Goal: Information Seeking & Learning: Find contact information

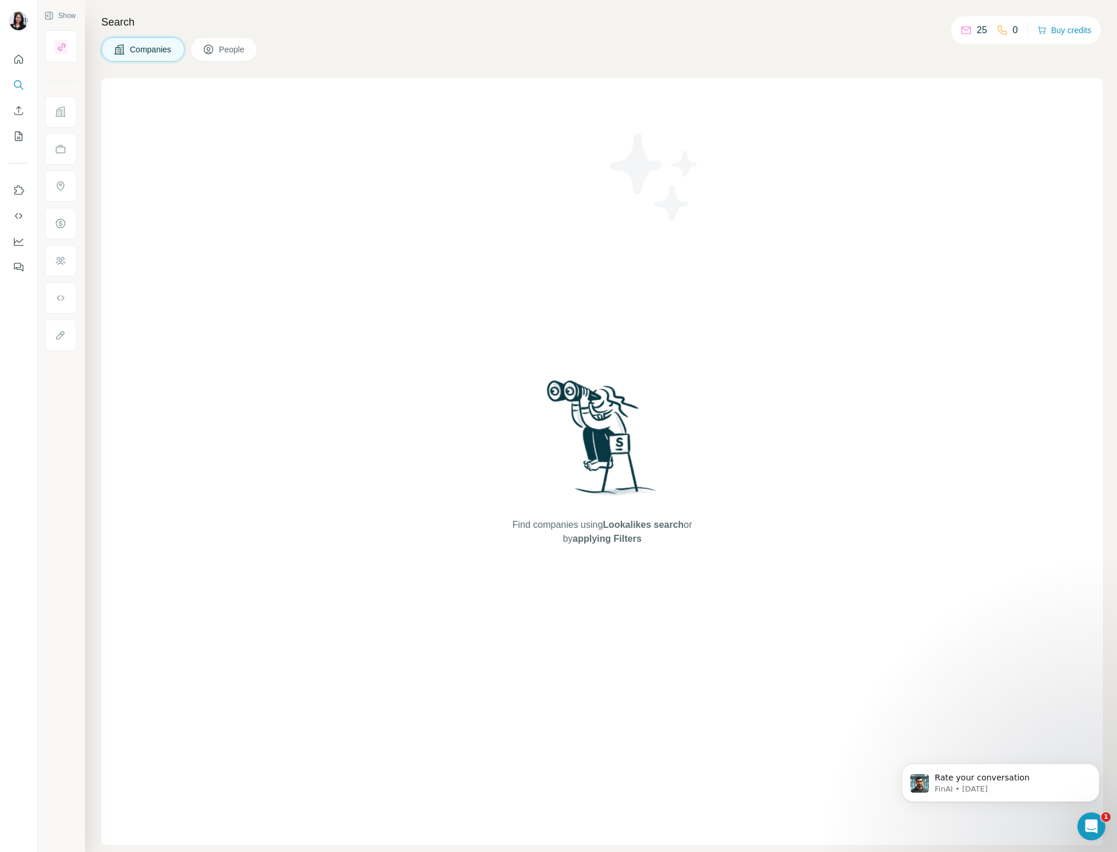
click at [246, 50] on span "People" at bounding box center [232, 50] width 27 height 12
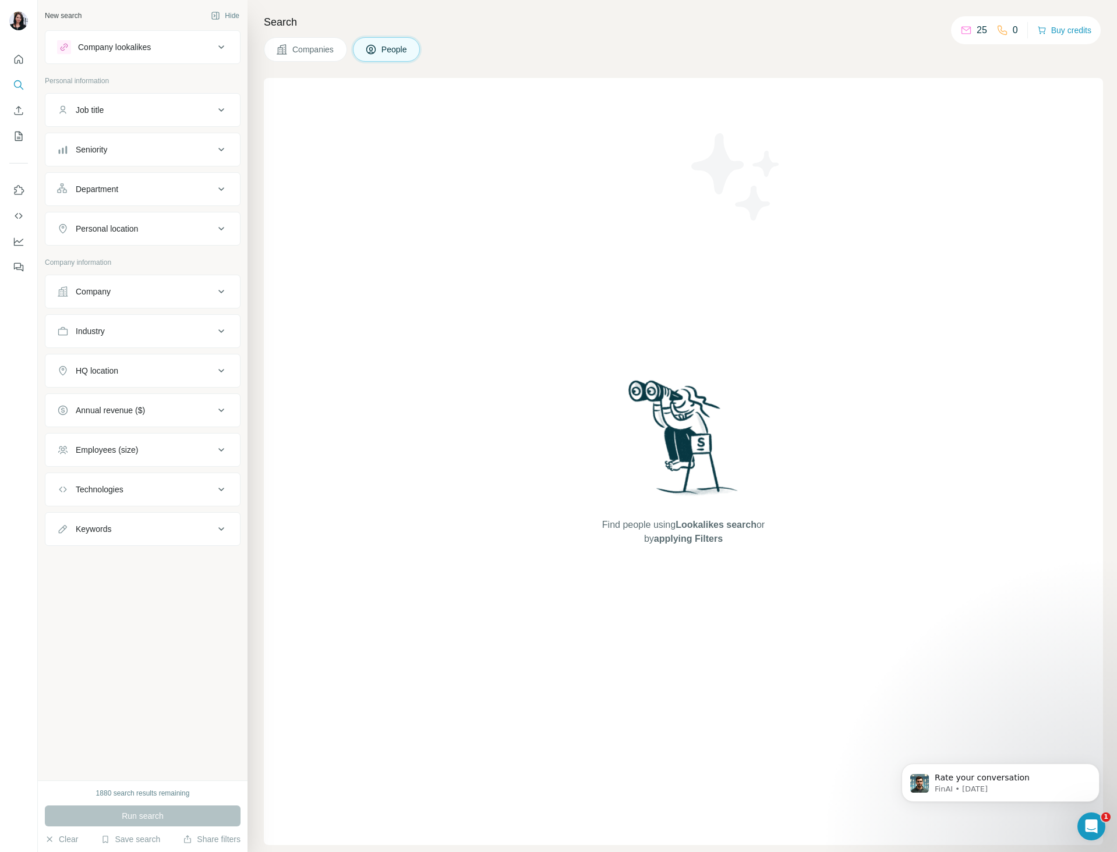
click at [150, 116] on button "Job title" at bounding box center [142, 110] width 194 height 28
click at [148, 111] on div "Job title" at bounding box center [135, 110] width 157 height 12
click at [20, 82] on icon "Search" at bounding box center [18, 84] width 8 height 8
click at [201, 106] on div "Job title" at bounding box center [135, 110] width 157 height 12
click at [128, 139] on input "text" at bounding box center [131, 139] width 148 height 21
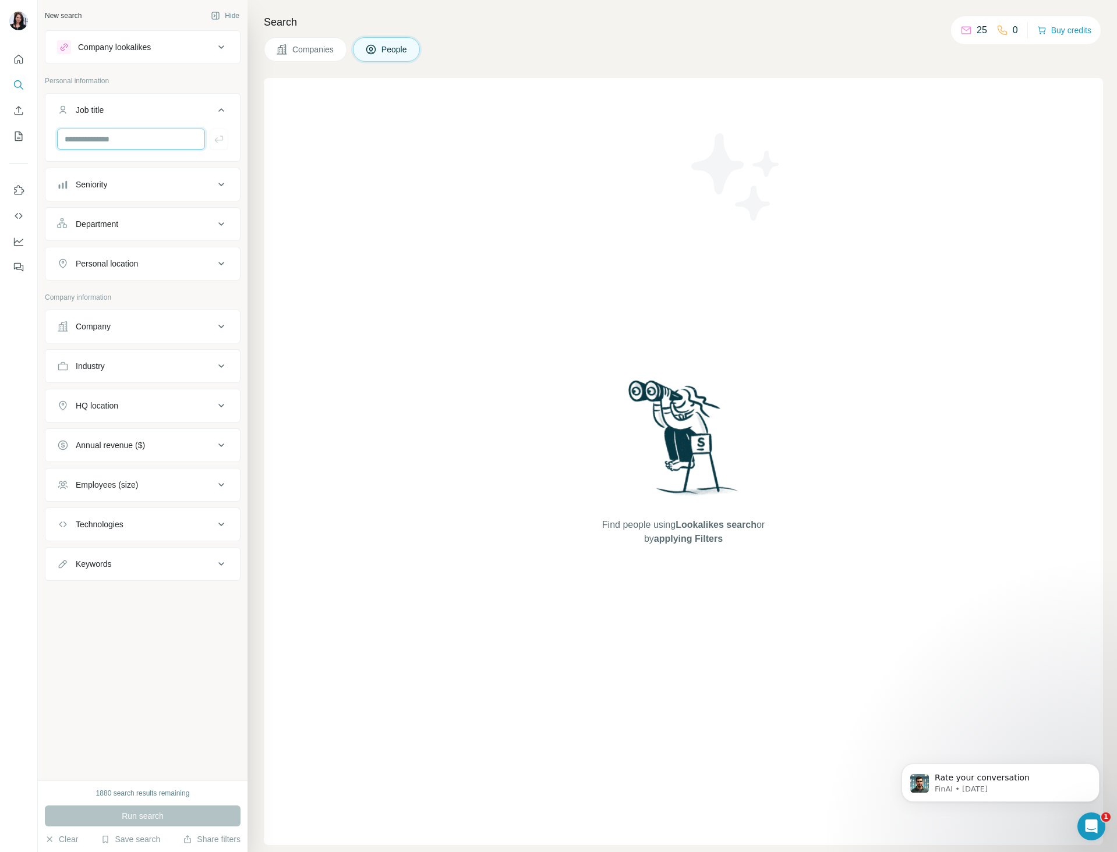
paste input "**********"
type input "**********"
click at [218, 142] on icon "button" at bounding box center [219, 139] width 12 height 12
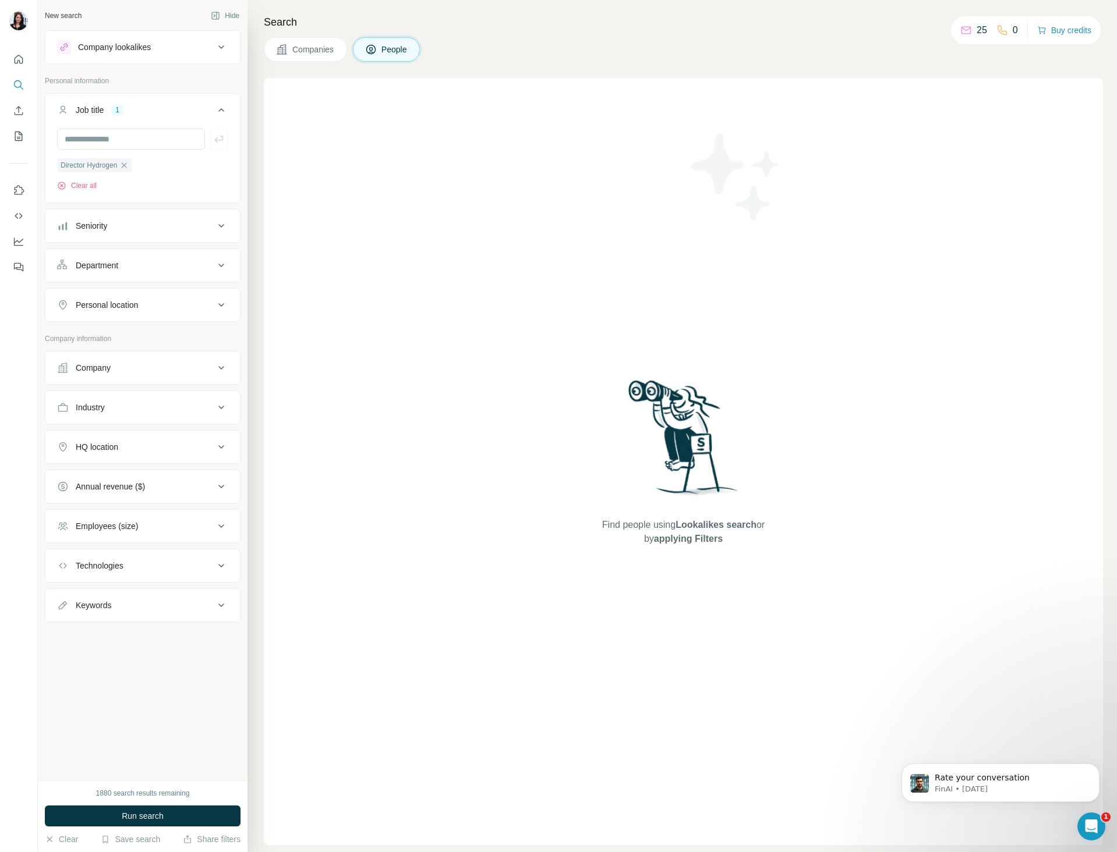
click at [113, 378] on button "Company" at bounding box center [142, 368] width 194 height 28
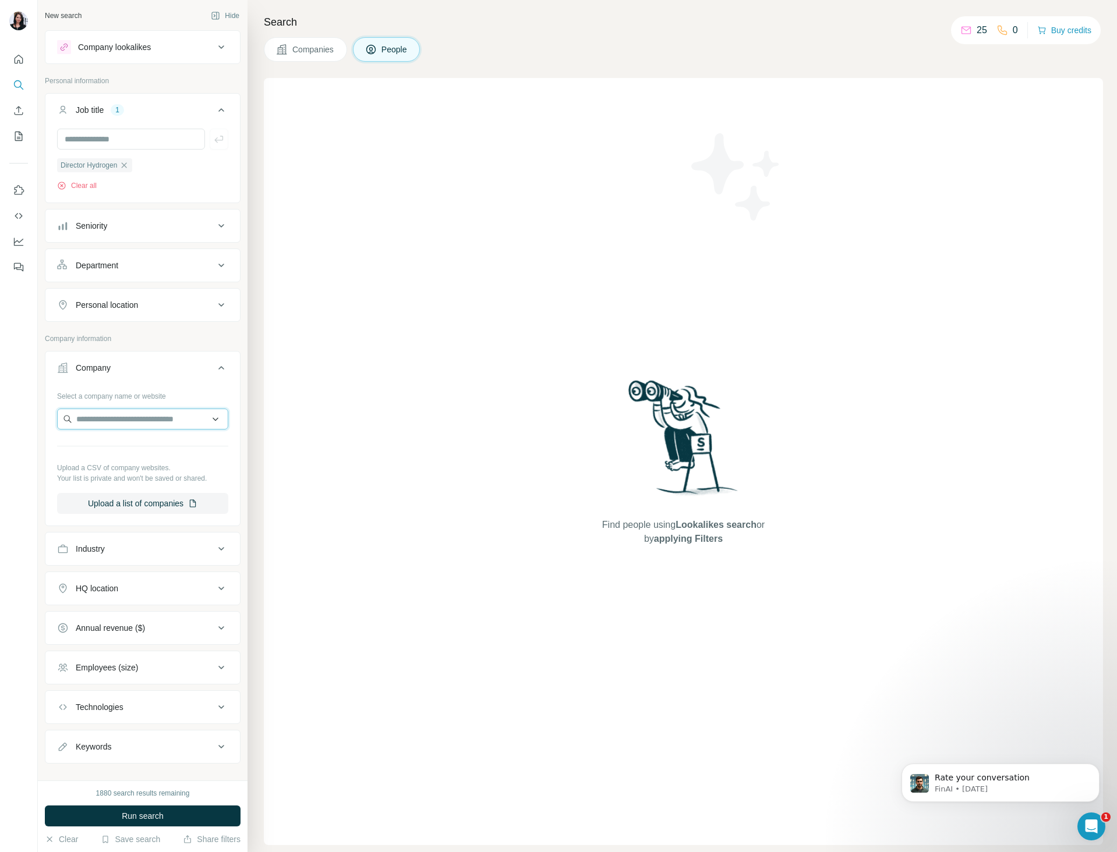
click at [116, 417] on input "text" at bounding box center [142, 419] width 171 height 21
type input "***"
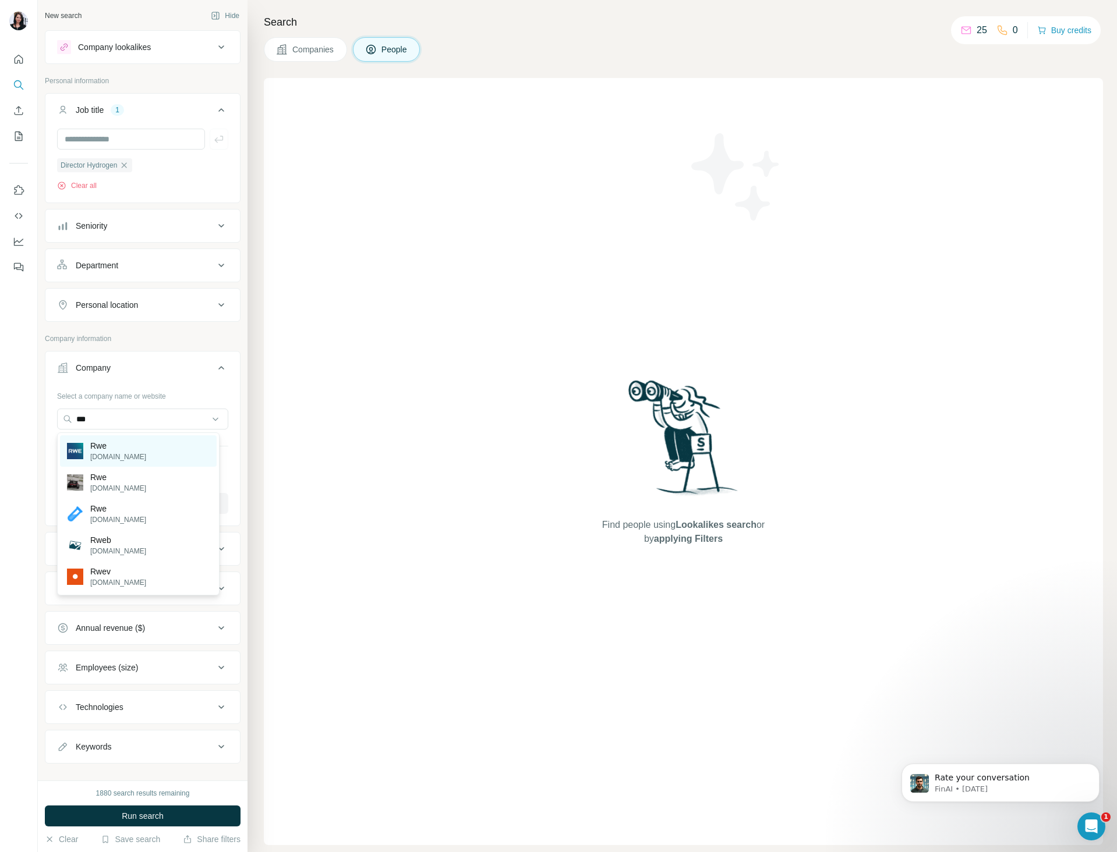
click at [122, 447] on div "Rwe [DOMAIN_NAME]" at bounding box center [138, 450] width 157 height 31
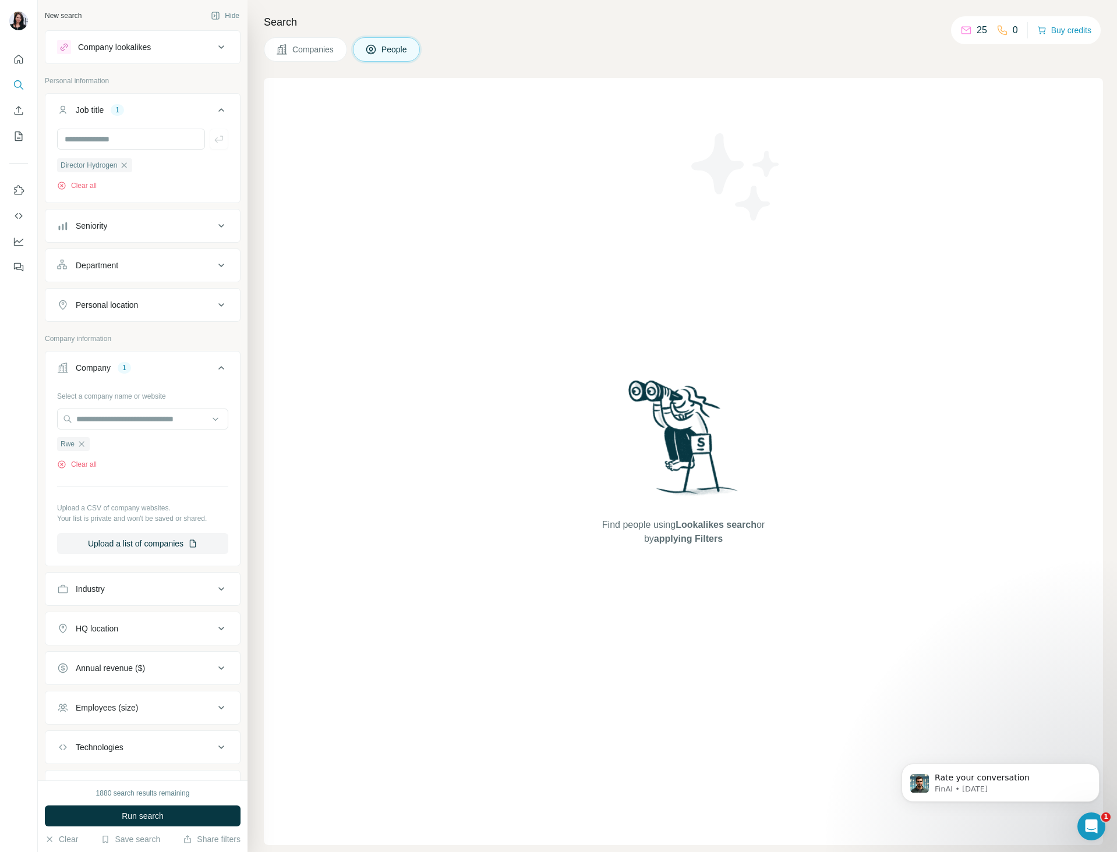
click at [133, 827] on div "1880 search results remaining Run search Clear Save search Share filters" at bounding box center [143, 817] width 210 height 72
click at [133, 818] on span "Run search" at bounding box center [143, 816] width 42 height 12
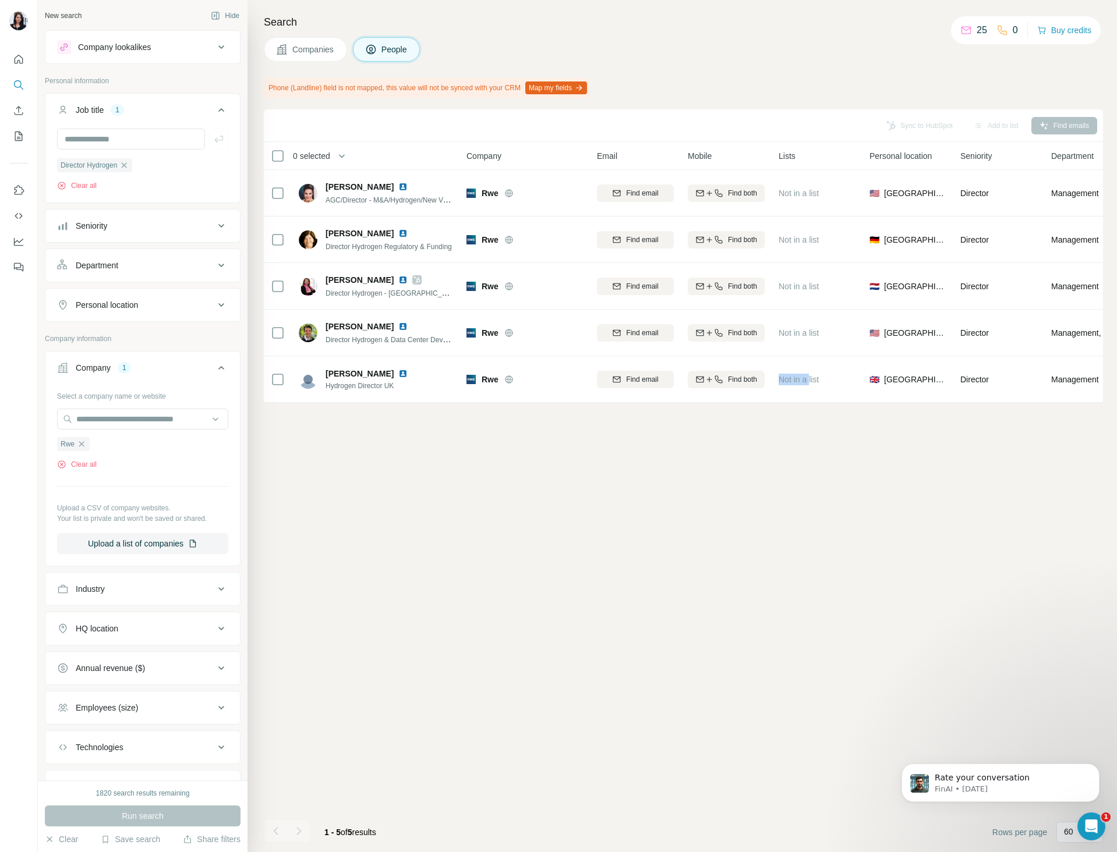
drag, startPoint x: 717, startPoint y: 410, endPoint x: 810, endPoint y: 412, distance: 93.7
click at [810, 412] on div "Sync to HubSpot Add to list Find emails 0 selected People Company Email Mobile …" at bounding box center [683, 480] width 839 height 743
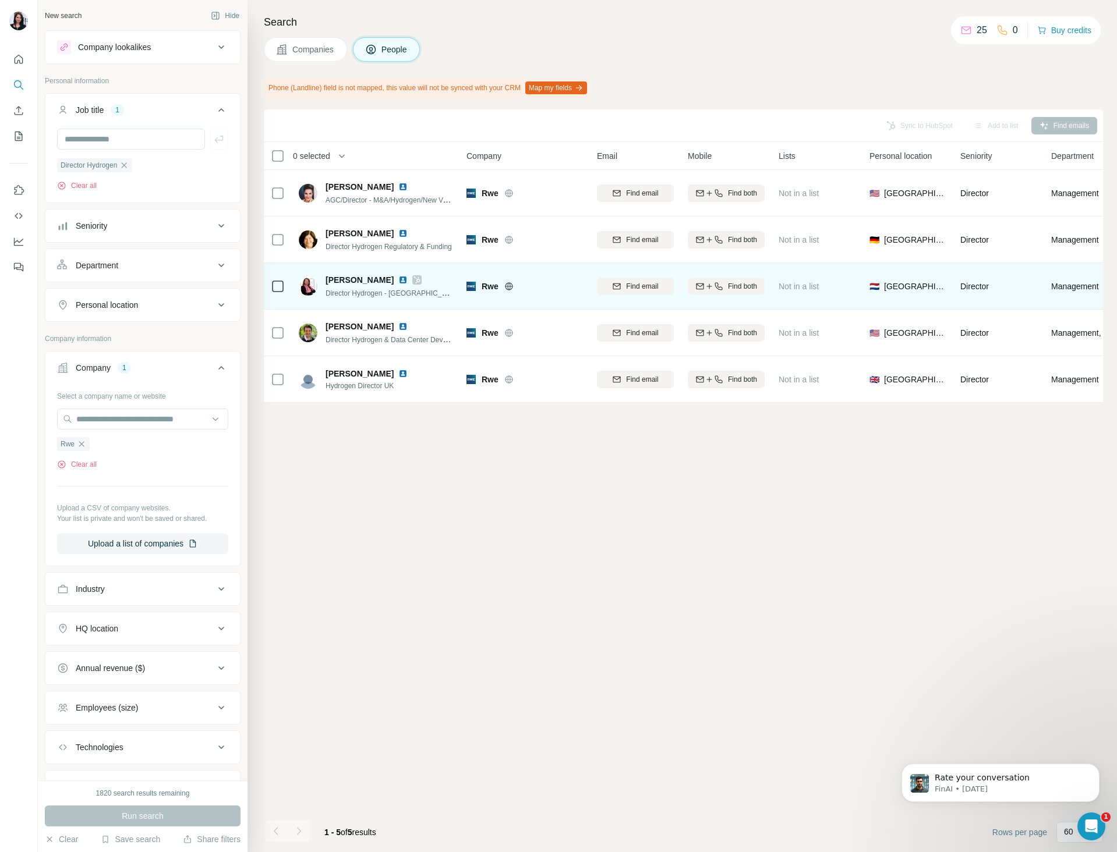
click at [338, 278] on span "[PERSON_NAME]" at bounding box center [359, 280] width 68 height 12
click at [341, 289] on span "Director Hydrogen - [GEOGRAPHIC_DATA]" at bounding box center [393, 292] width 136 height 9
click at [435, 293] on span "Director Hydrogen - [GEOGRAPHIC_DATA]" at bounding box center [393, 292] width 136 height 9
click at [398, 281] on img at bounding box center [402, 279] width 9 height 9
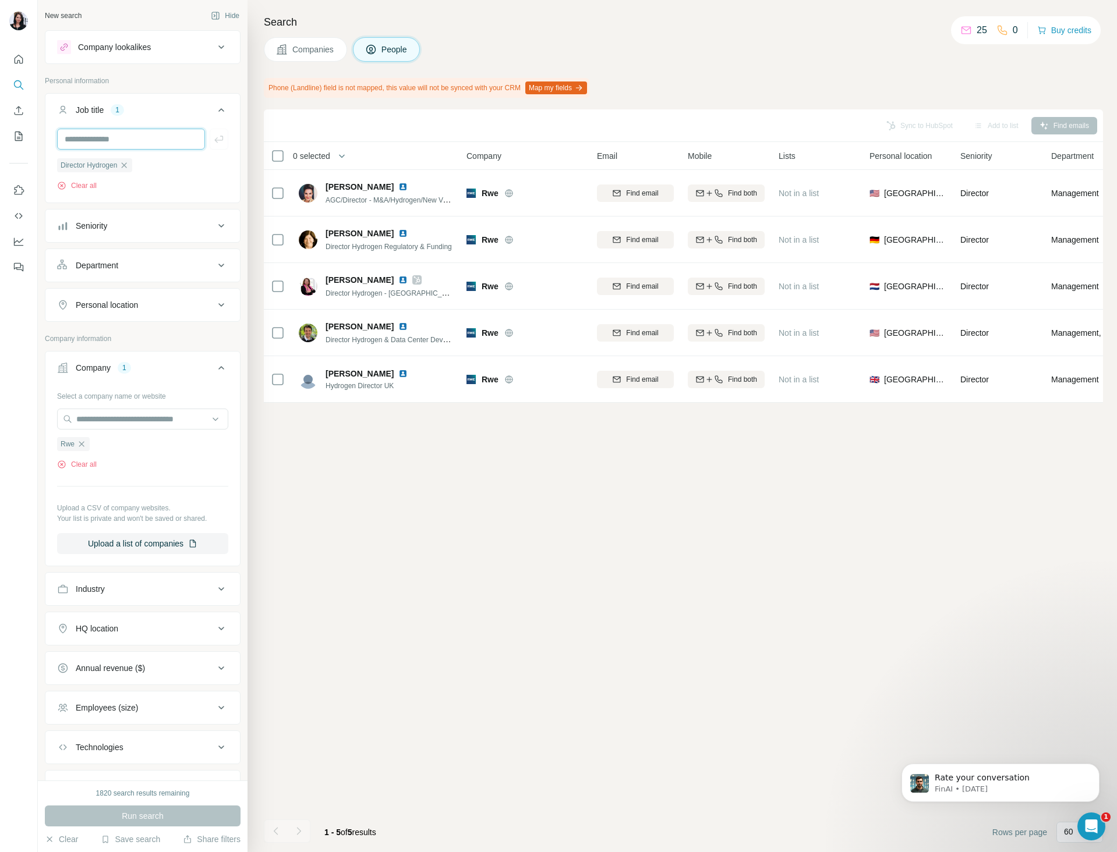
click at [110, 147] on input "text" at bounding box center [131, 139] width 148 height 21
click at [129, 164] on icon "button" at bounding box center [123, 165] width 9 height 9
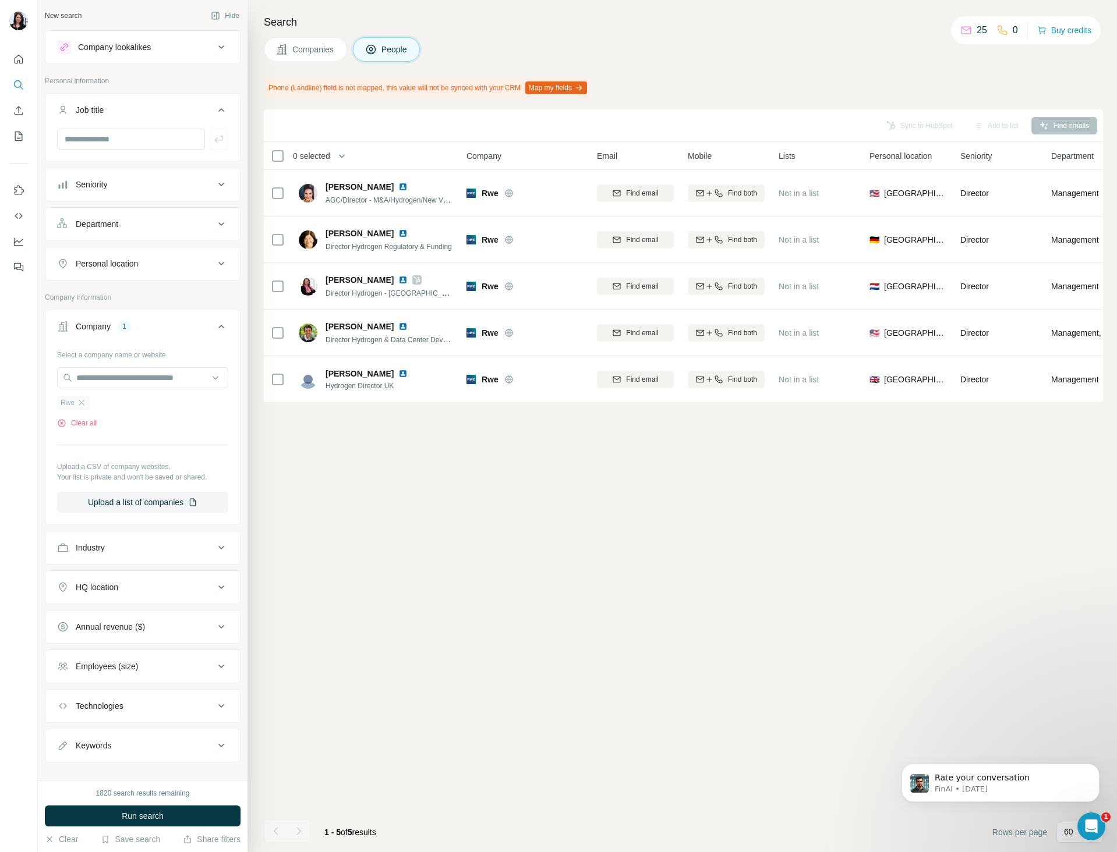
click at [79, 398] on div "Rwe" at bounding box center [73, 403] width 33 height 14
click at [84, 406] on icon "button" at bounding box center [81, 402] width 9 height 9
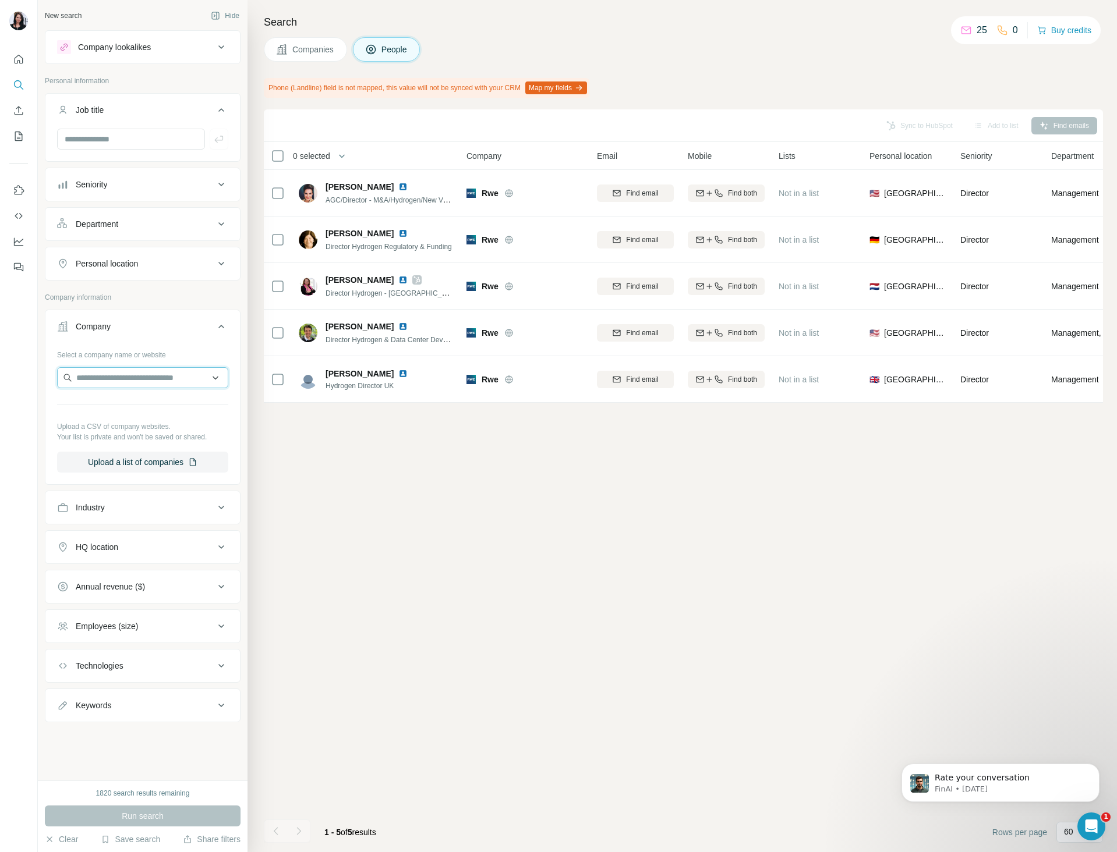
click at [101, 382] on input "text" at bounding box center [142, 377] width 171 height 21
click at [190, 379] on input "*********" at bounding box center [142, 377] width 171 height 21
paste input "text"
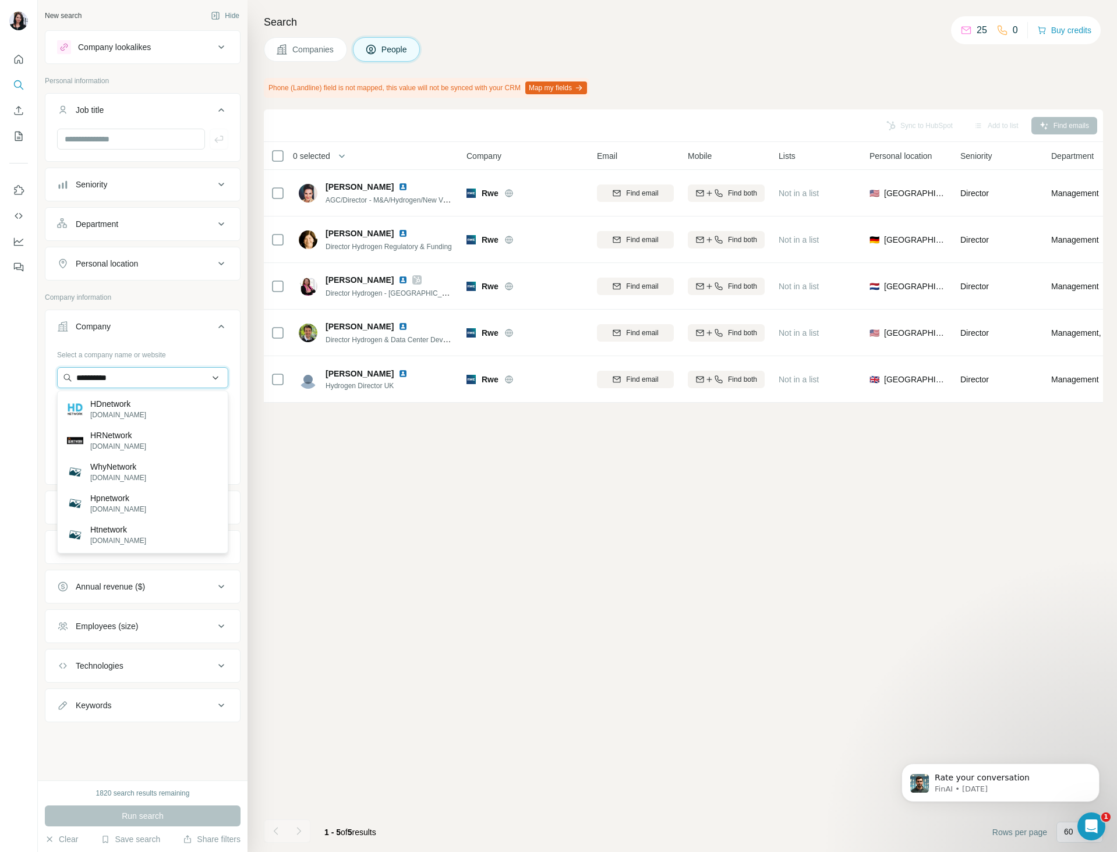
click at [190, 379] on input "*********" at bounding box center [142, 377] width 171 height 21
type input "*******"
click at [151, 408] on div "Gasunie [DOMAIN_NAME]" at bounding box center [142, 409] width 165 height 31
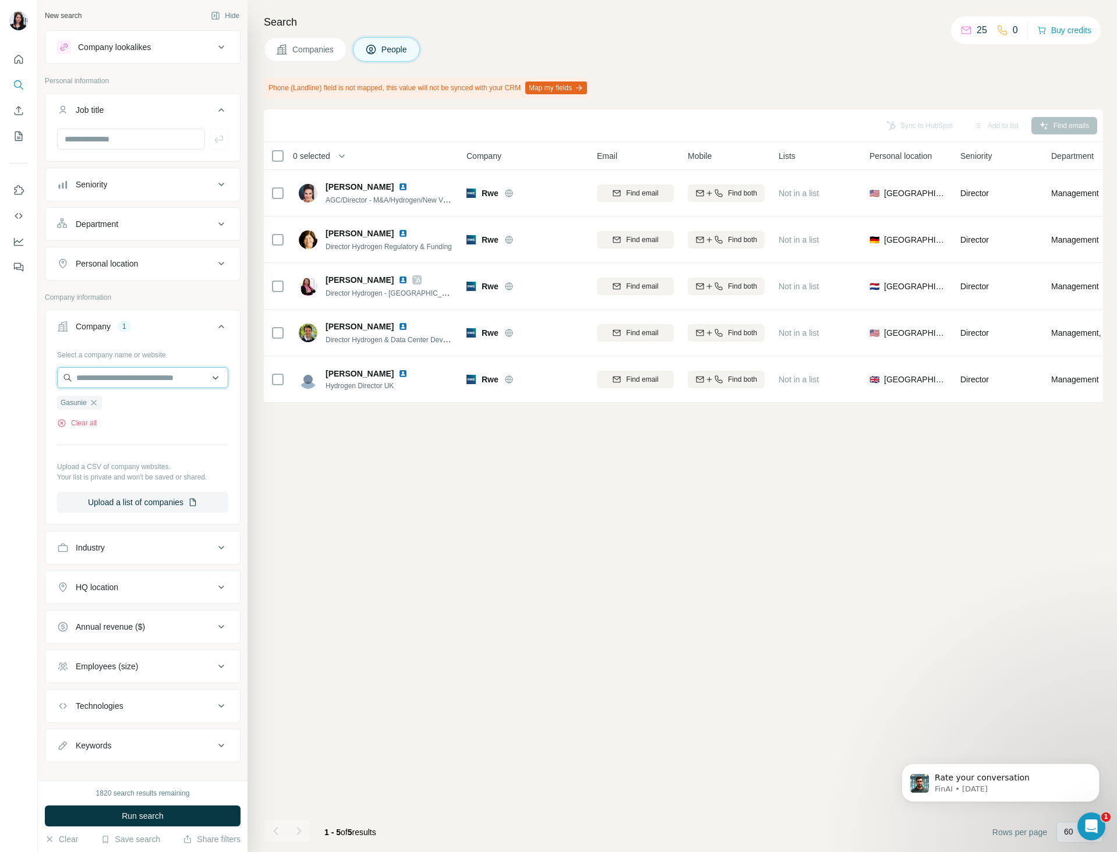
click at [134, 371] on input "text" at bounding box center [142, 377] width 171 height 21
paste input "*********"
click at [139, 378] on input "*********" at bounding box center [142, 377] width 171 height 21
drag, startPoint x: 139, startPoint y: 378, endPoint x: -11, endPoint y: 374, distance: 150.2
click at [0, 374] on html "New search Hide Company lookalikes Personal information Job title Seniority Dep…" at bounding box center [558, 426] width 1117 height 852
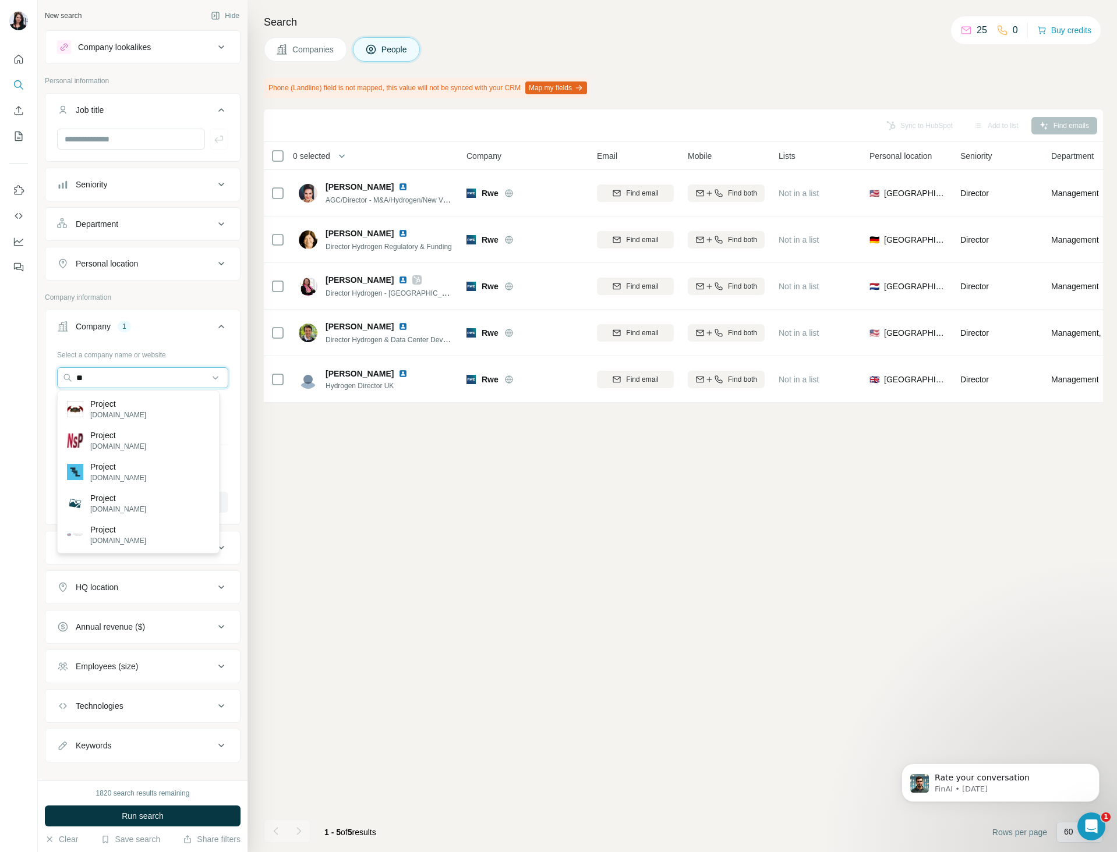
type input "*"
type input "*********"
click at [577, 670] on div "Sync to HubSpot Add to list Find emails 0 selected People Company Email Mobile …" at bounding box center [683, 480] width 839 height 743
click at [70, 406] on span "Gasunie" at bounding box center [74, 403] width 26 height 10
click at [109, 555] on button "Industry" at bounding box center [142, 548] width 194 height 28
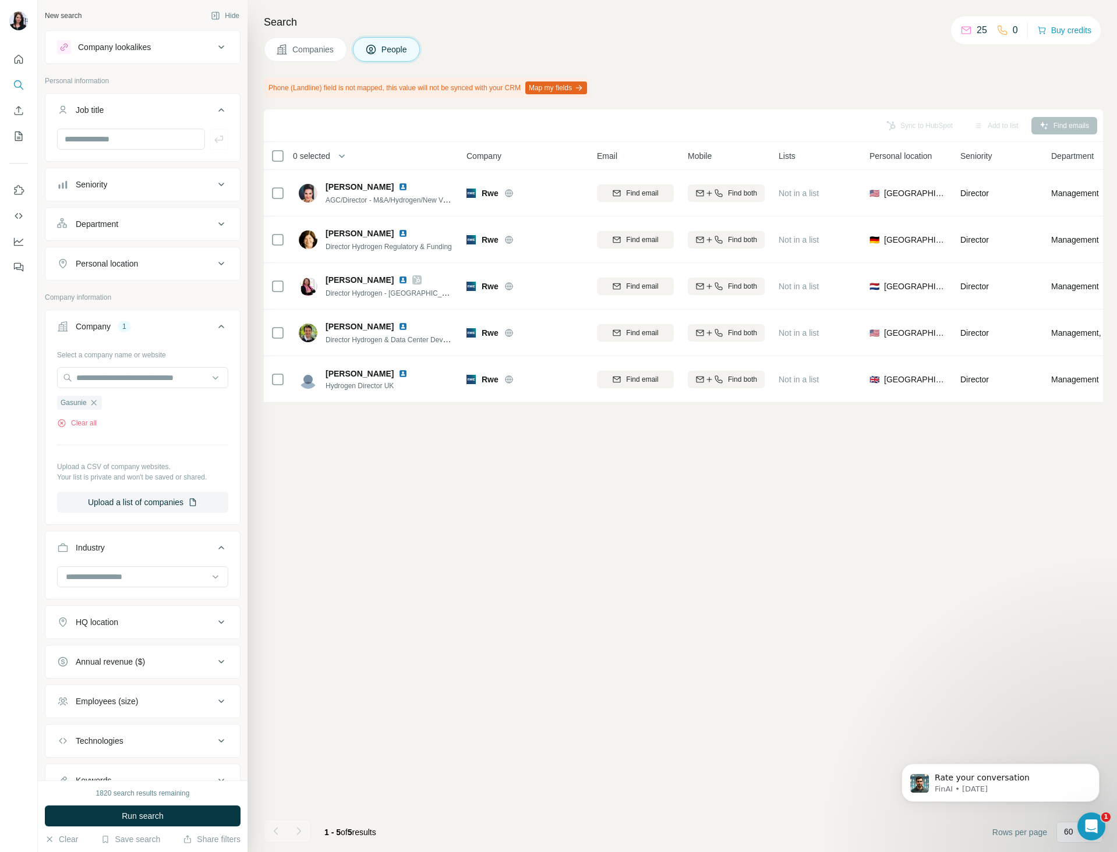
click at [115, 554] on div "Industry" at bounding box center [135, 548] width 157 height 12
click at [115, 552] on div "Industry" at bounding box center [135, 548] width 157 height 12
click at [126, 579] on input at bounding box center [137, 576] width 144 height 13
click at [307, 667] on div "Sync to HubSpot Add to list Find emails 0 selected People Company Email Mobile …" at bounding box center [683, 480] width 839 height 743
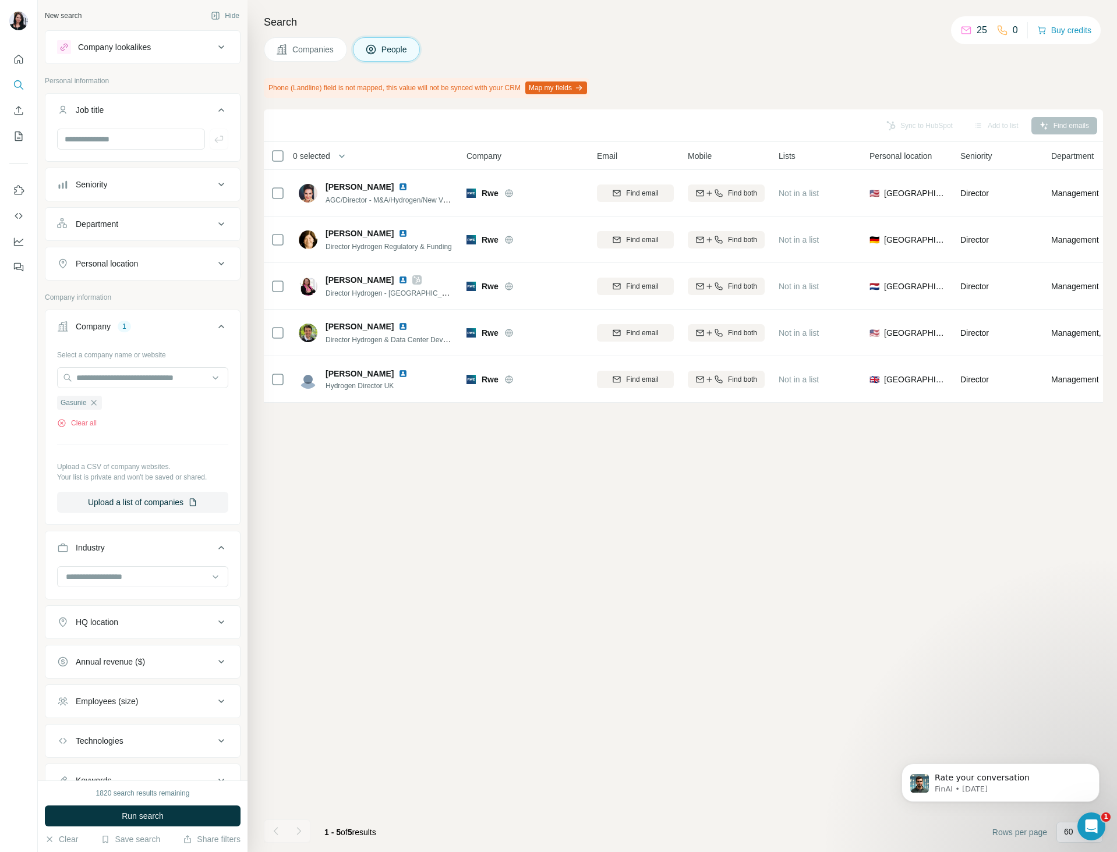
click at [160, 628] on div "HQ location" at bounding box center [135, 622] width 157 height 12
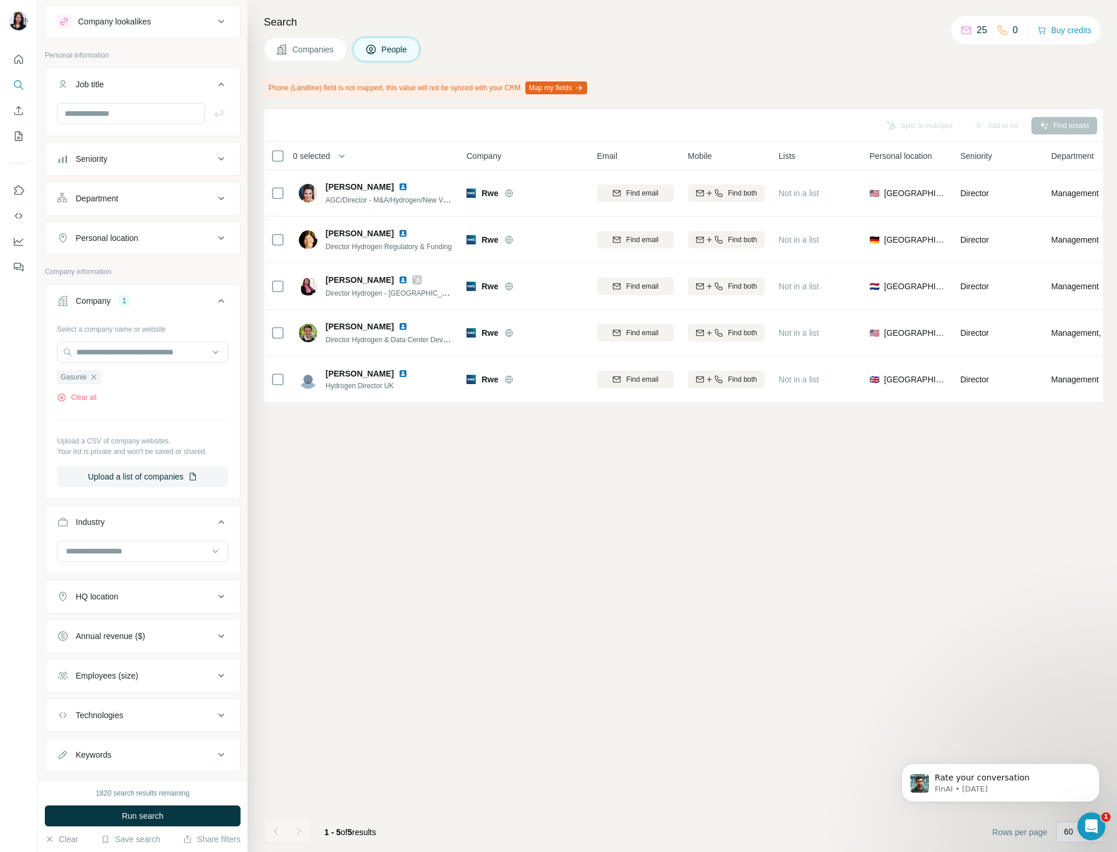
scroll to position [50, 0]
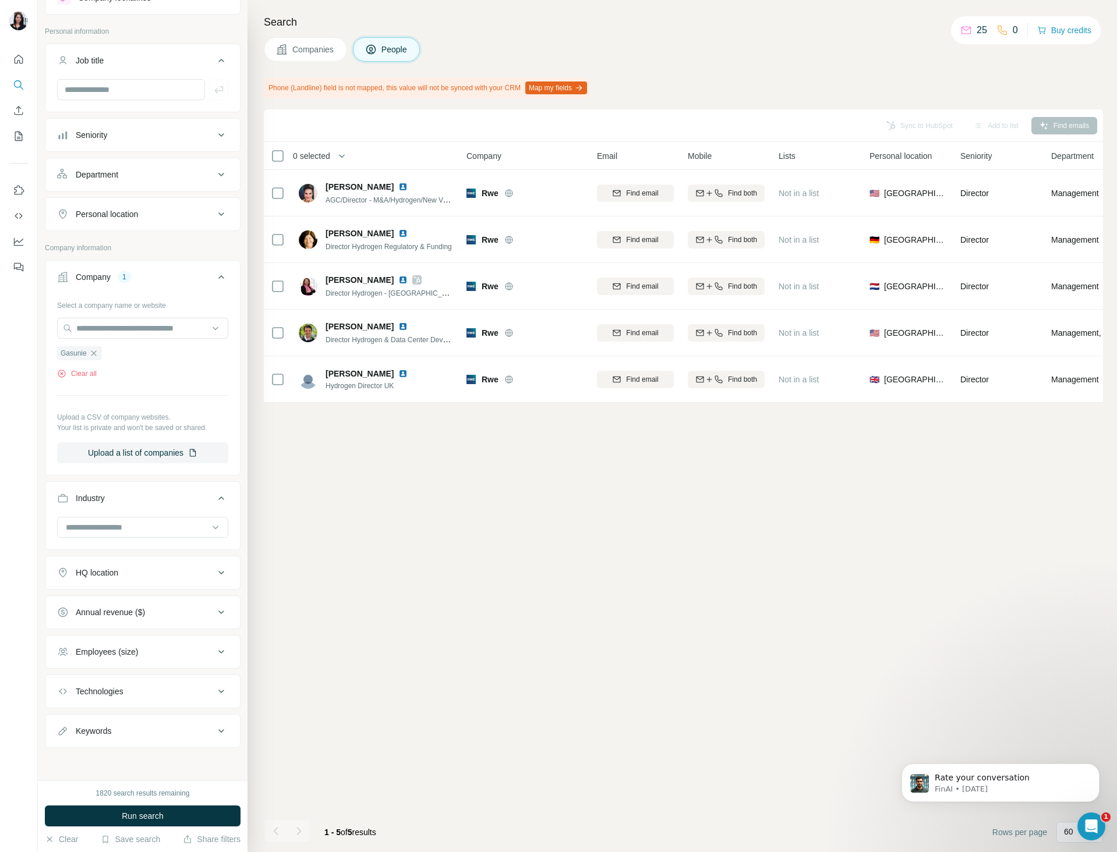
click at [151, 700] on button "Technologies" at bounding box center [142, 692] width 194 height 28
click at [140, 728] on input "text" at bounding box center [142, 720] width 171 height 21
type input "**"
click at [120, 95] on input "text" at bounding box center [131, 89] width 148 height 21
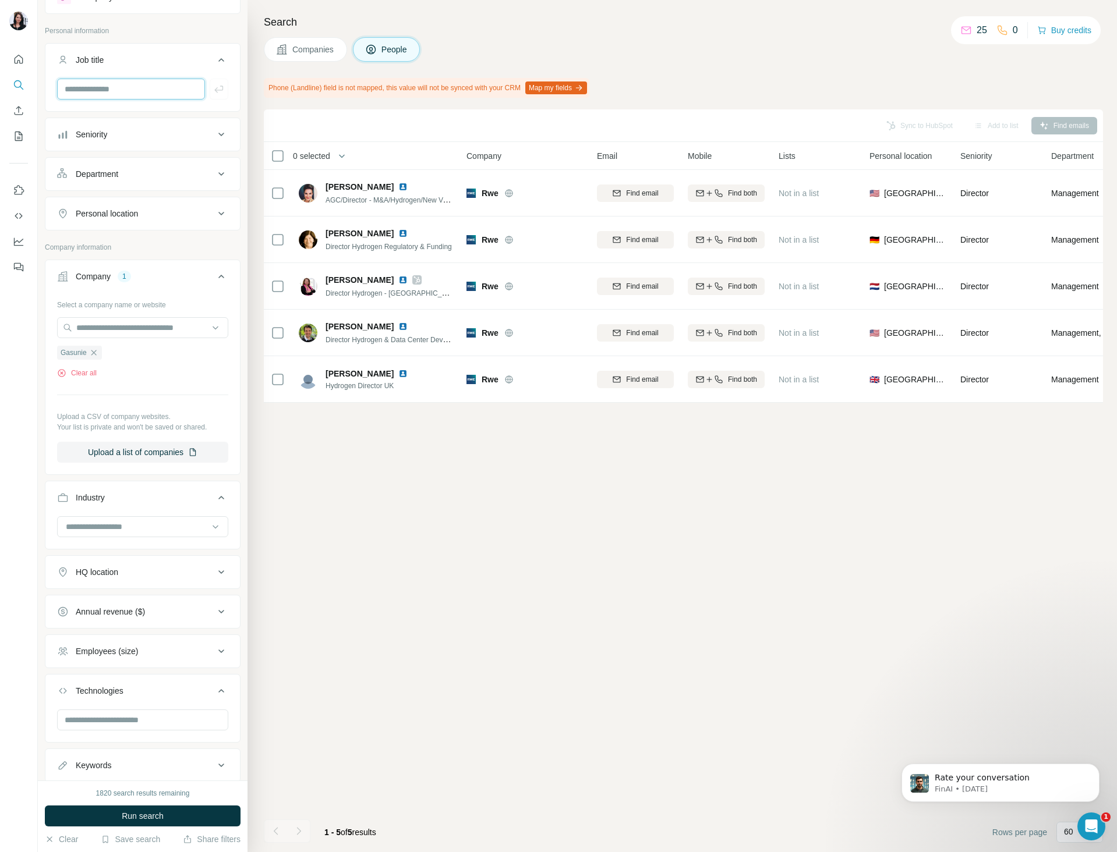
scroll to position [2333, 0]
type input "**********"
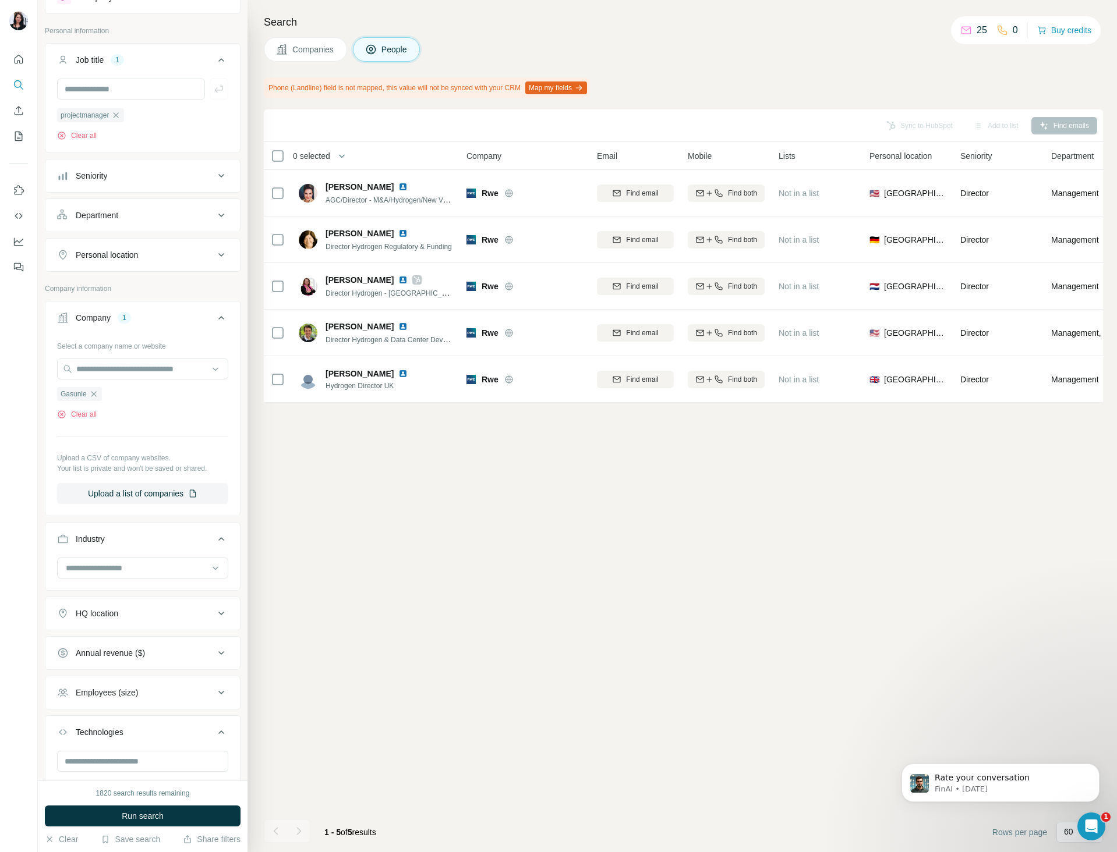
click at [428, 547] on div "Sync to HubSpot Add to list Find emails 0 selected People Company Email Mobile …" at bounding box center [683, 480] width 839 height 743
click at [163, 814] on span "Run search" at bounding box center [143, 816] width 42 height 12
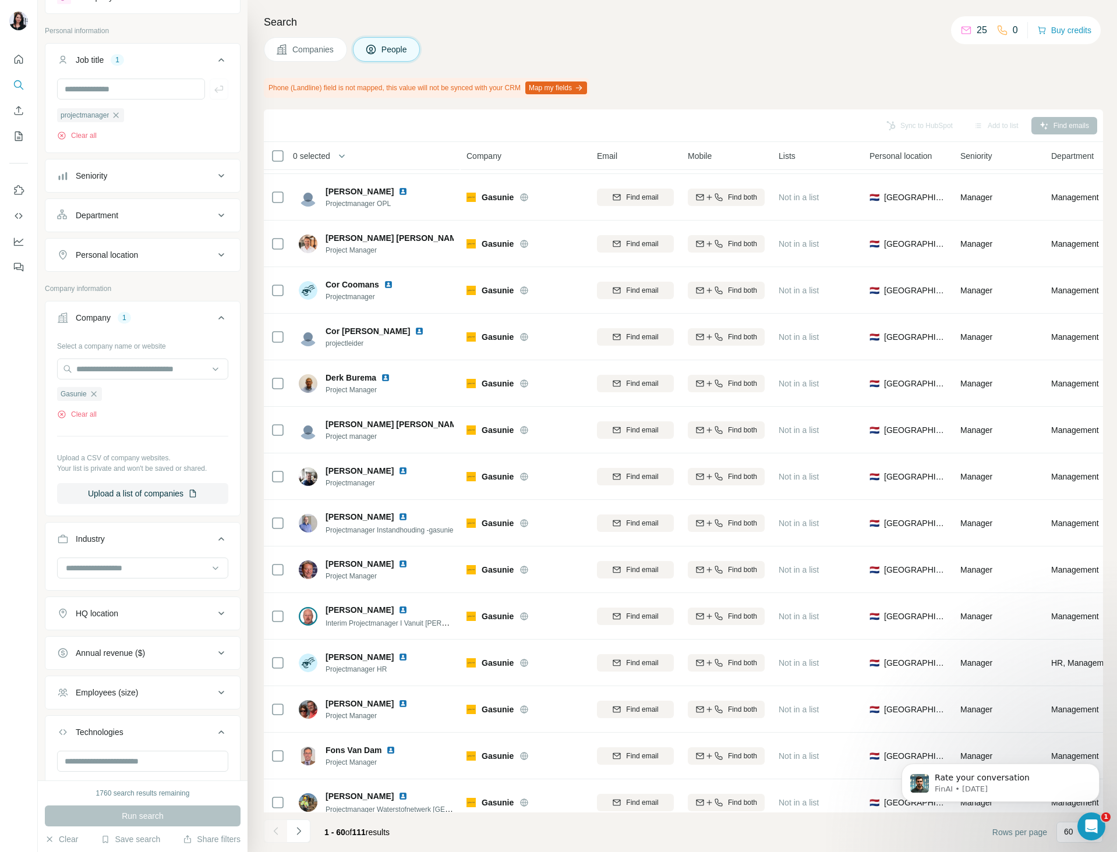
scroll to position [1164, 0]
